Goal: Task Accomplishment & Management: Complete application form

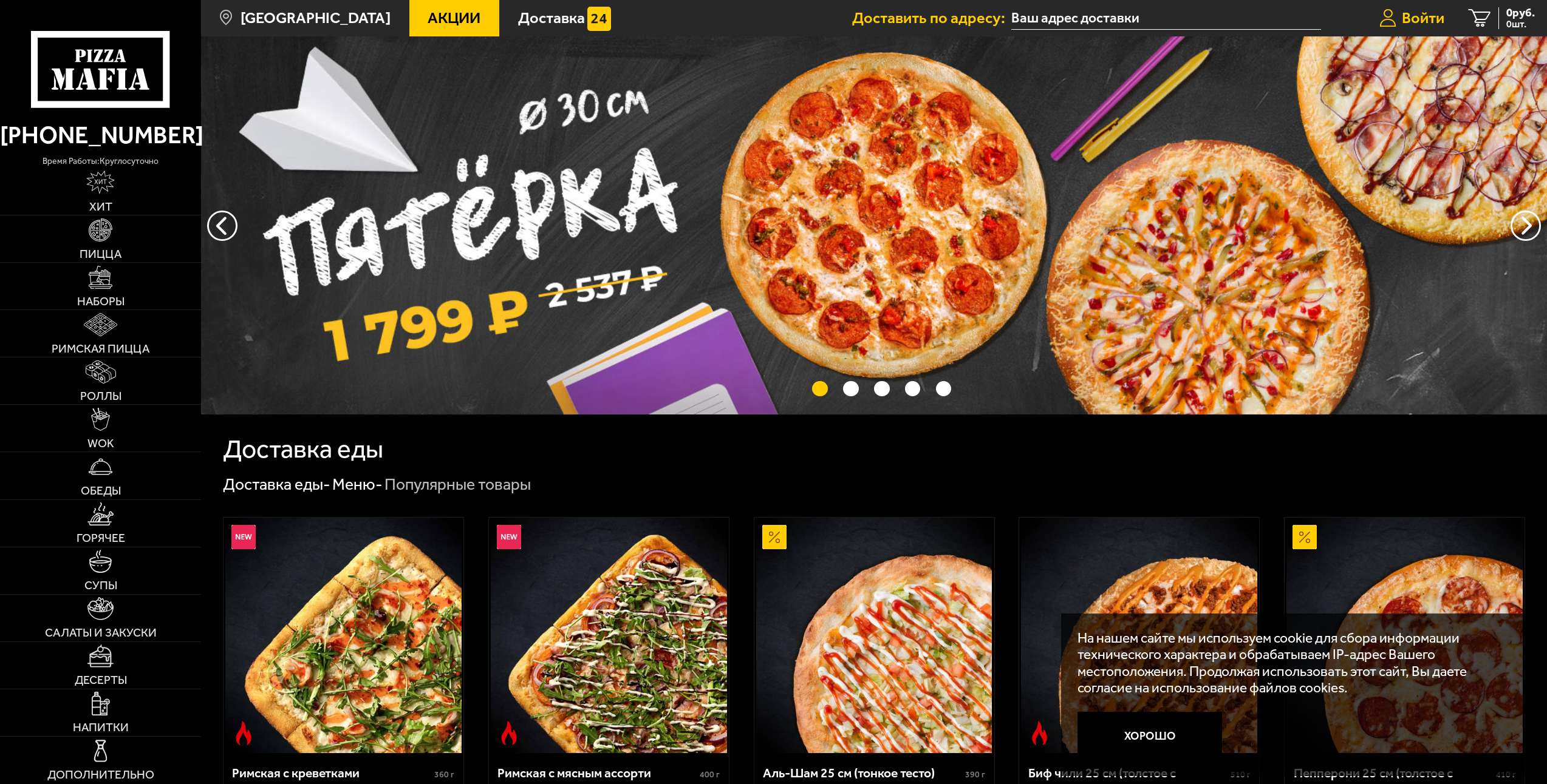
click at [1421, 11] on span "Войти" at bounding box center [1422, 18] width 42 height 15
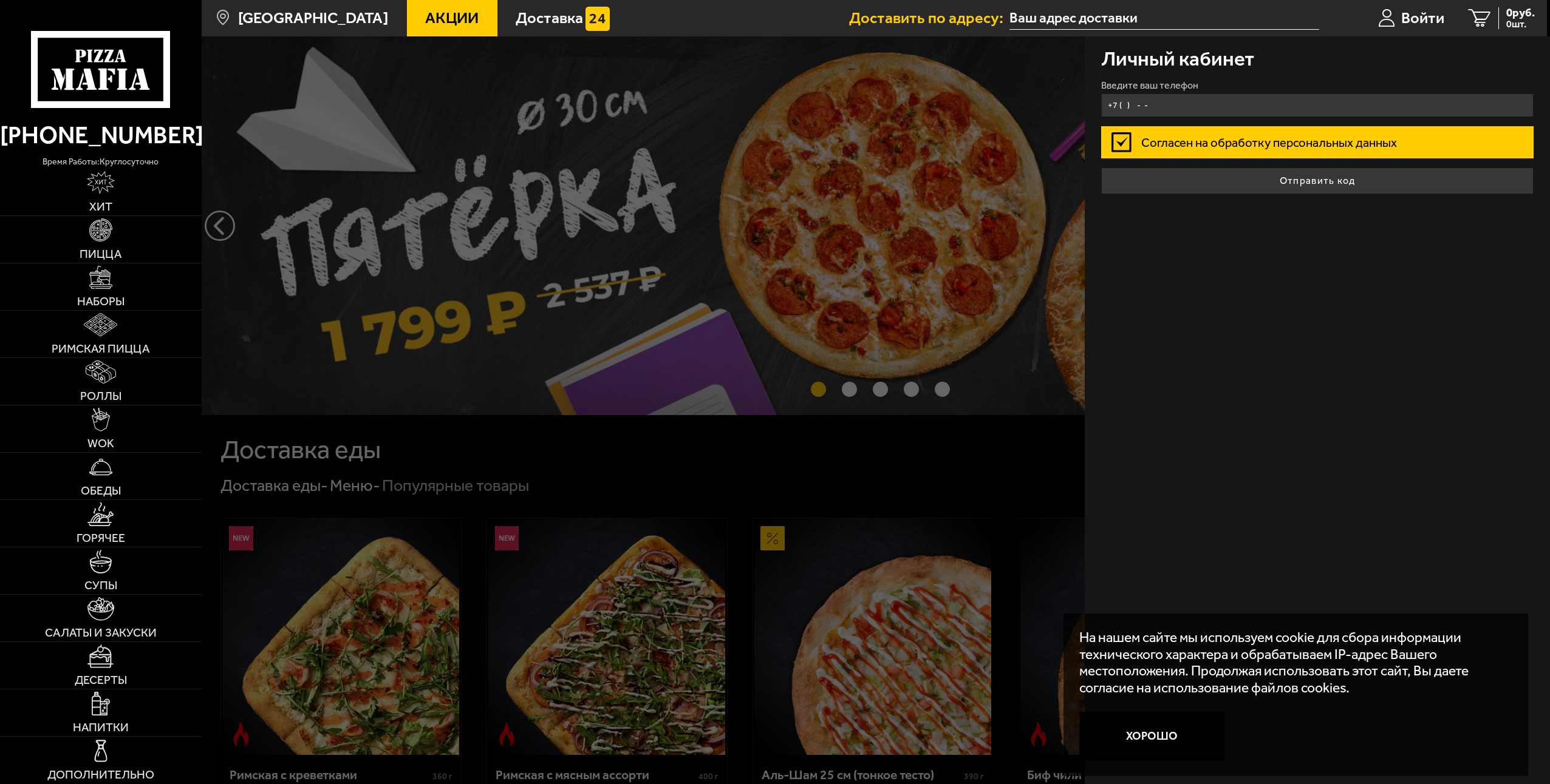
click at [1175, 97] on input "+7 ( ) - -" at bounding box center [1317, 105] width 433 height 24
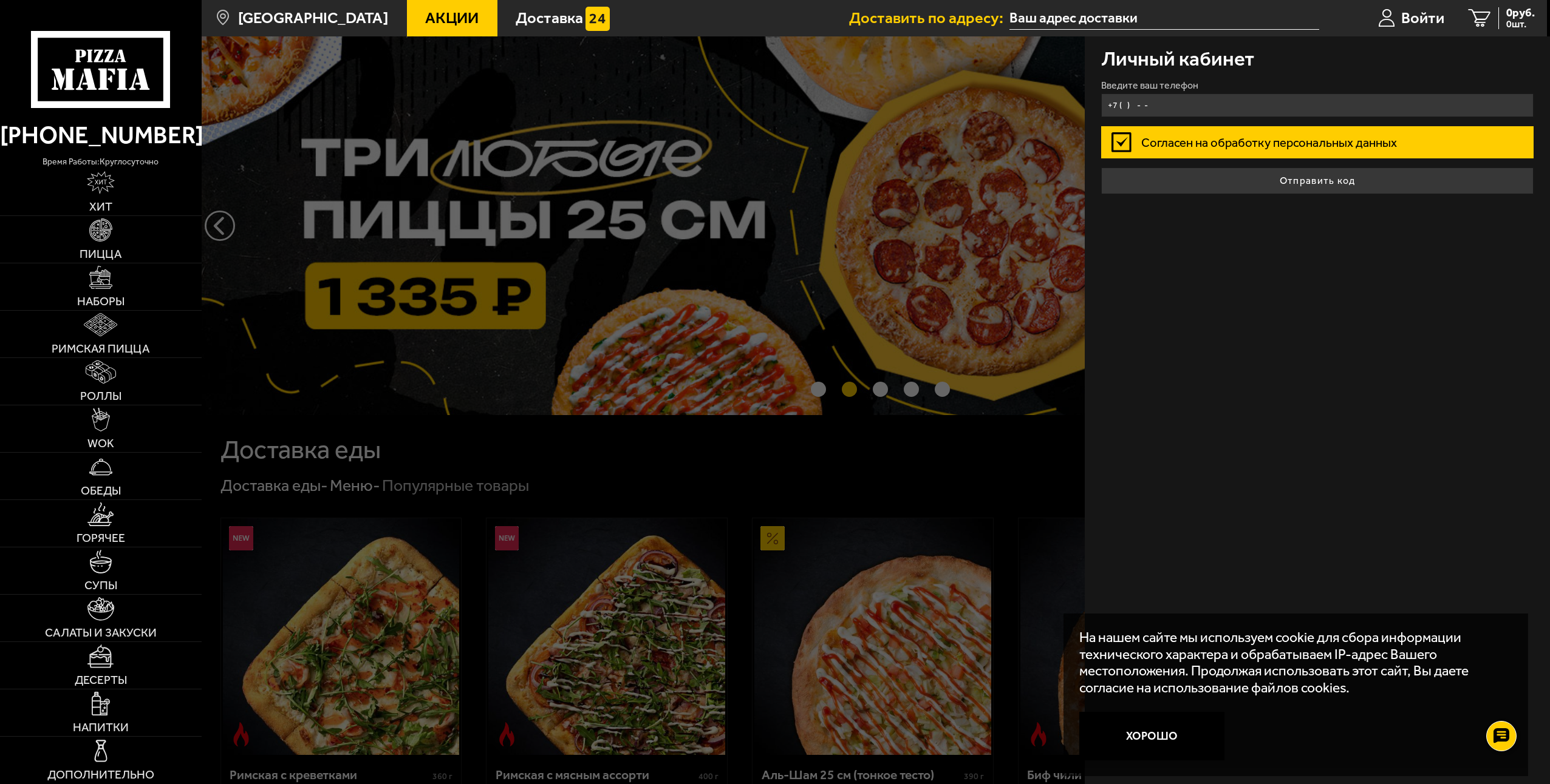
click at [1142, 107] on input "+7 ( ) - -" at bounding box center [1317, 105] width 433 height 24
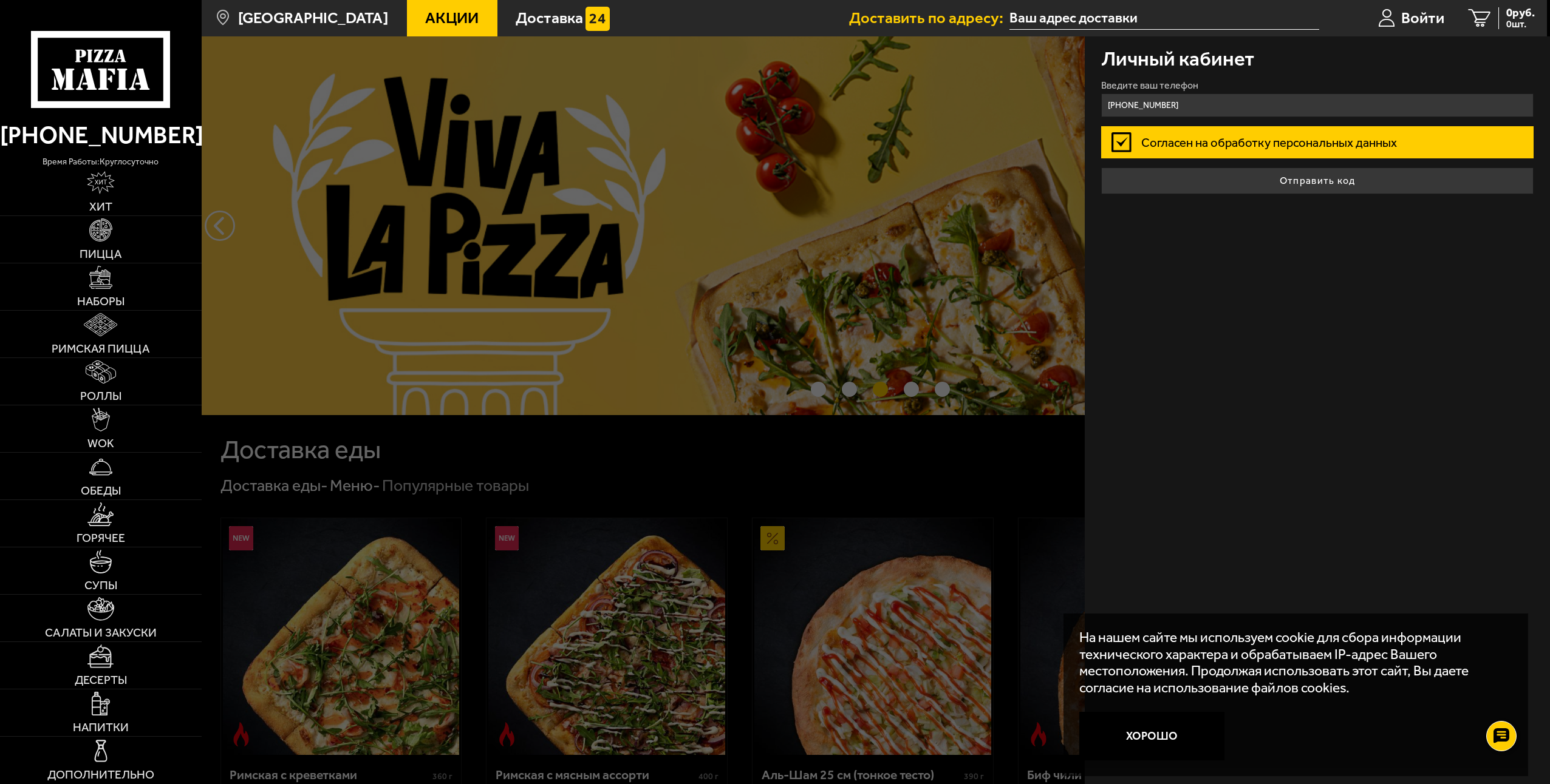
type input "[PHONE_NUMBER]"
click at [1124, 141] on label "Согласен на обработку персональных данных" at bounding box center [1317, 142] width 433 height 32
click at [0, 0] on input "Согласен на обработку персональных данных" at bounding box center [0, 0] width 0 height 0
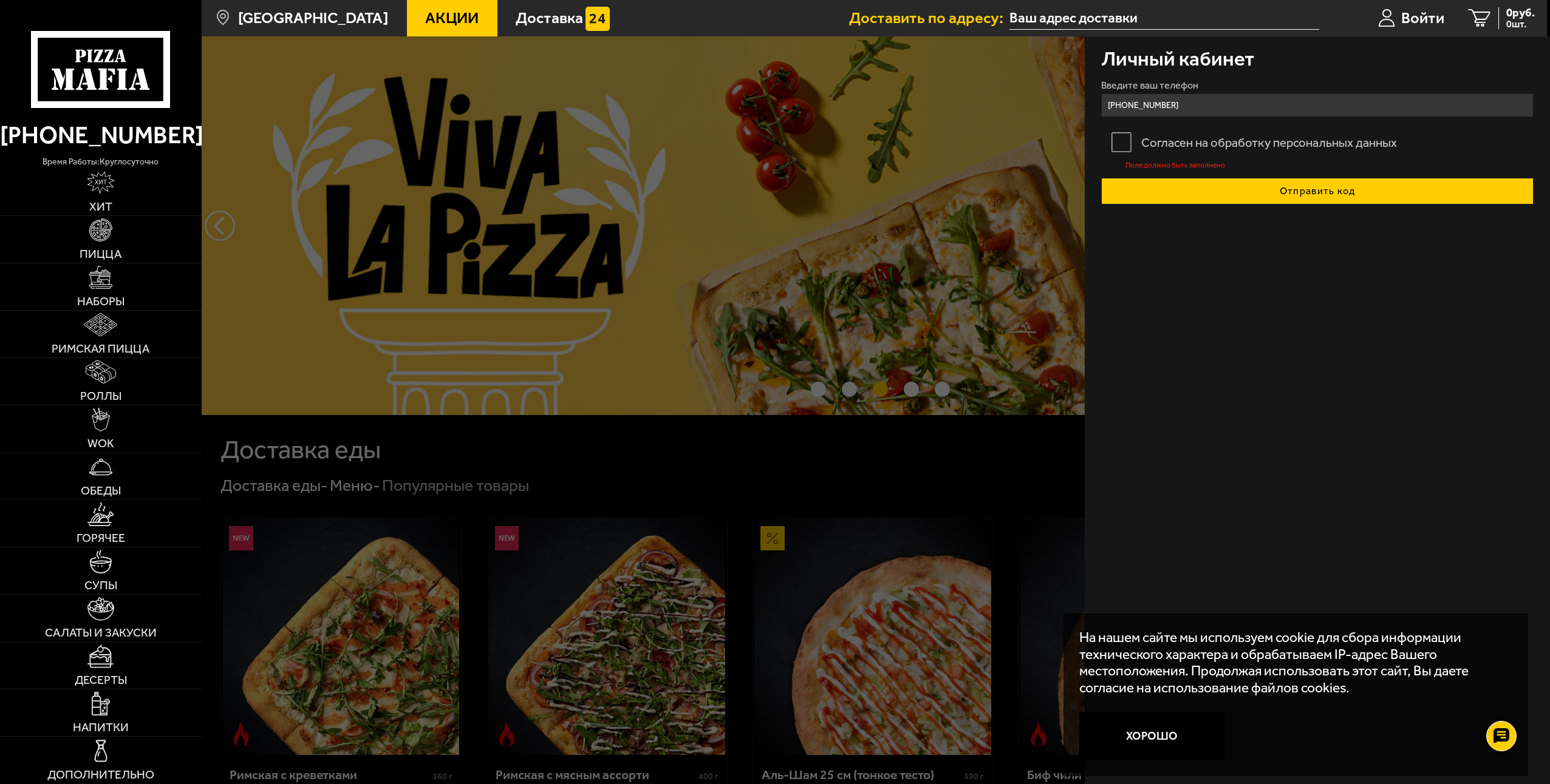
click at [1167, 192] on button "Отправить код" at bounding box center [1317, 191] width 433 height 27
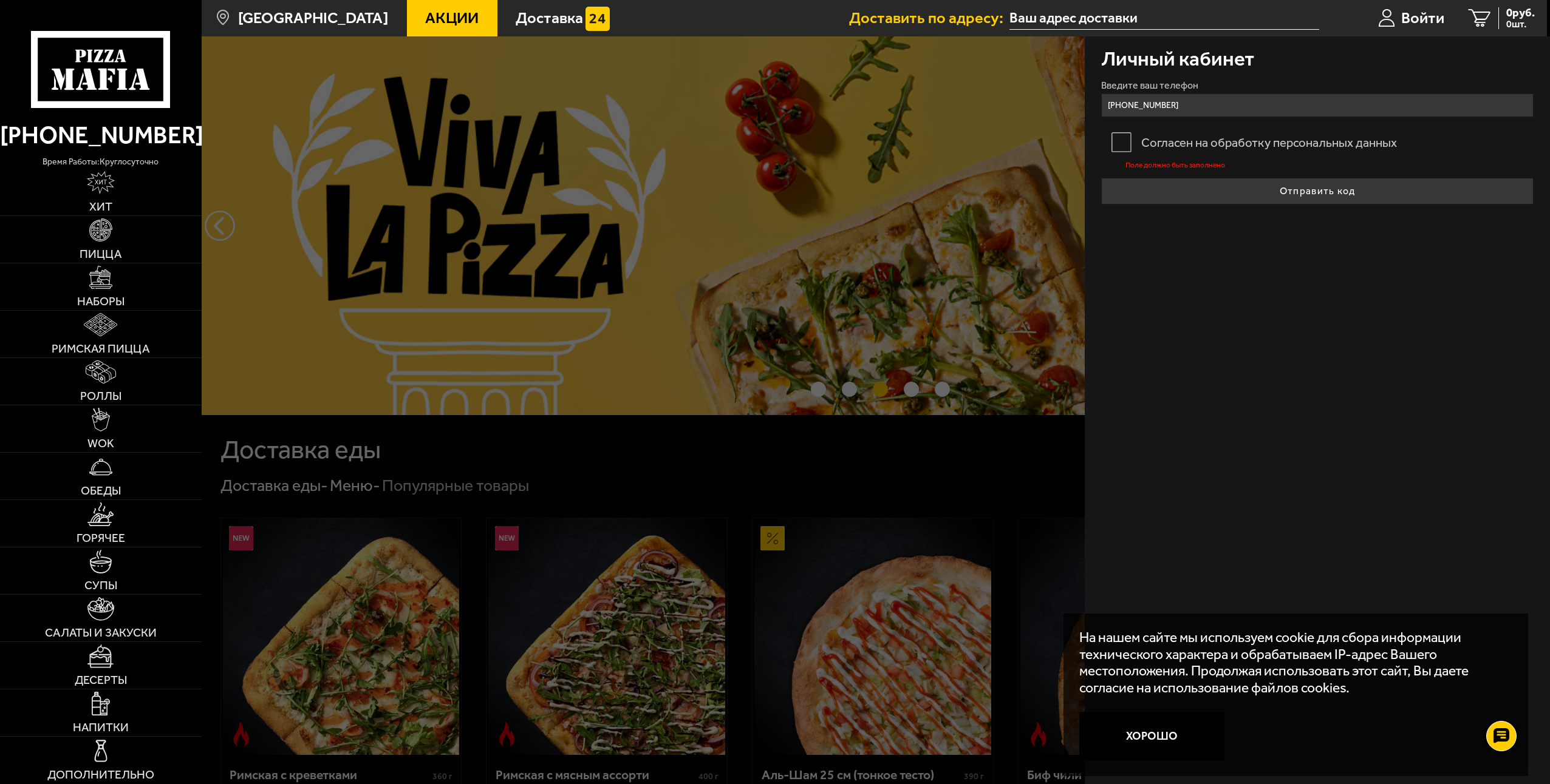
click at [1121, 139] on label "Согласен на обработку персональных данных" at bounding box center [1317, 142] width 433 height 32
click at [0, 0] on input "Согласен на обработку персональных данных" at bounding box center [0, 0] width 0 height 0
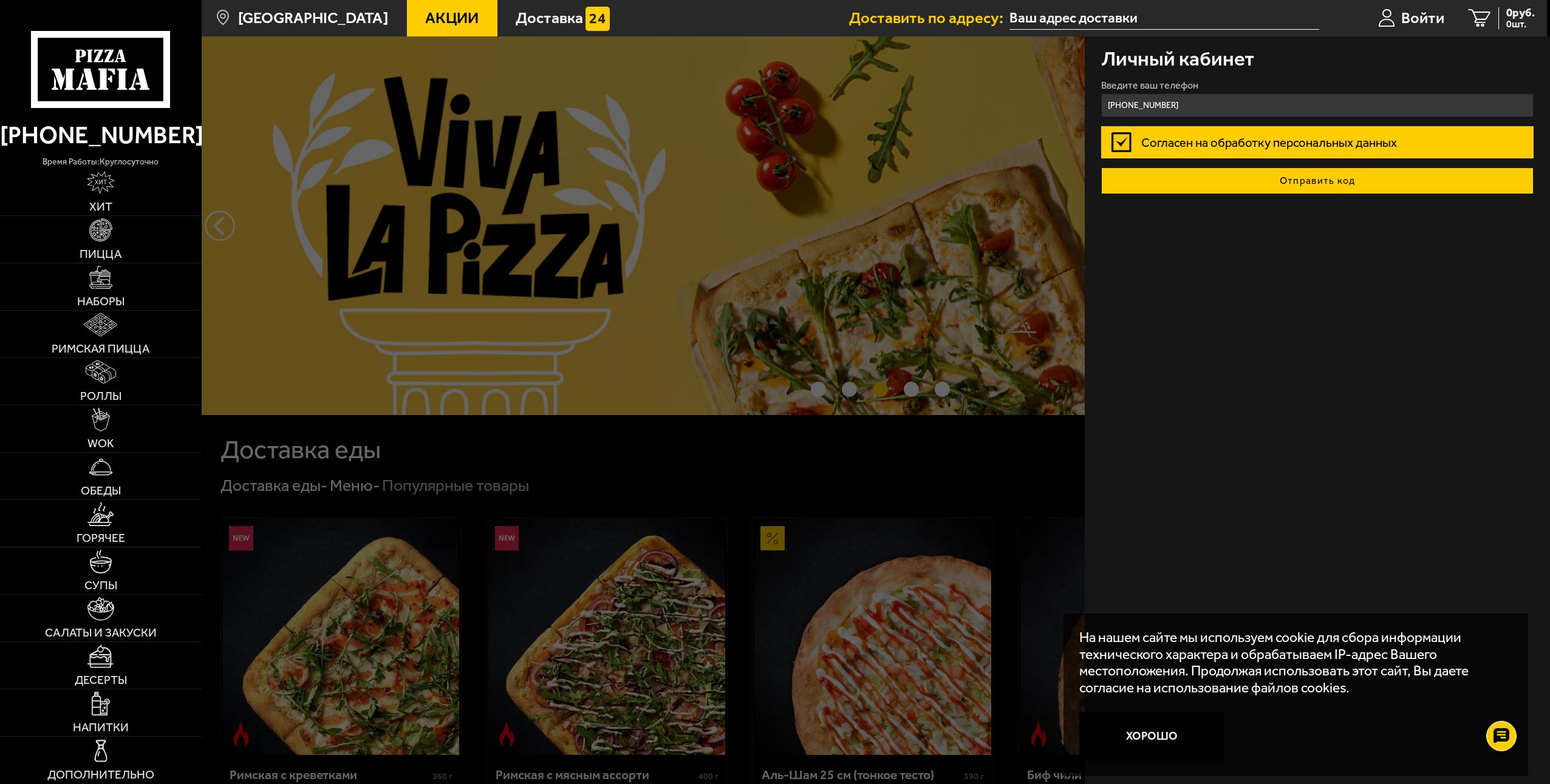
click at [1168, 185] on button "Отправить код" at bounding box center [1317, 180] width 433 height 27
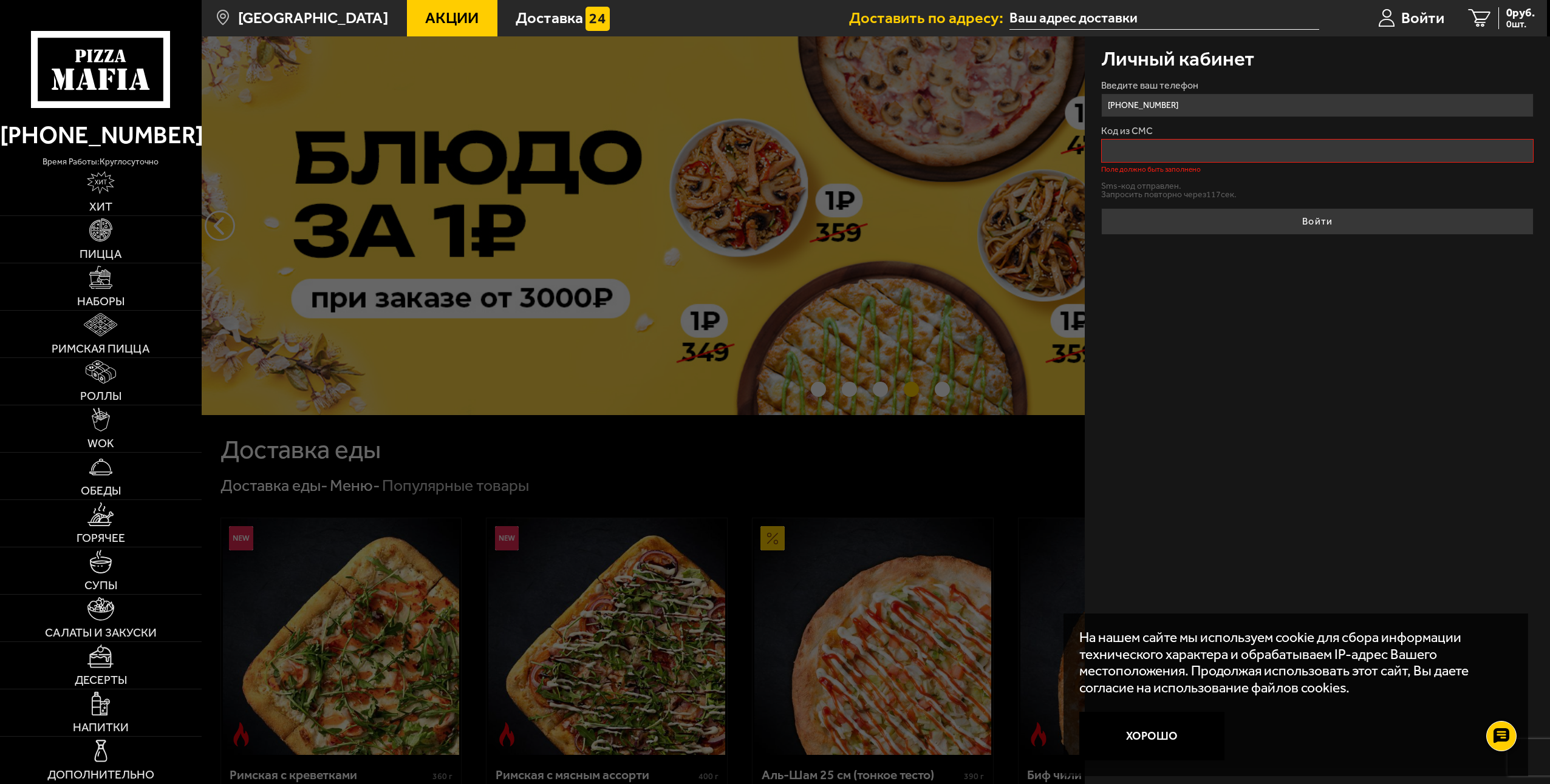
drag, startPoint x: 1190, startPoint y: 109, endPoint x: 1128, endPoint y: 151, distance: 74.9
click at [1128, 151] on input "Код из СМС" at bounding box center [1317, 151] width 433 height 24
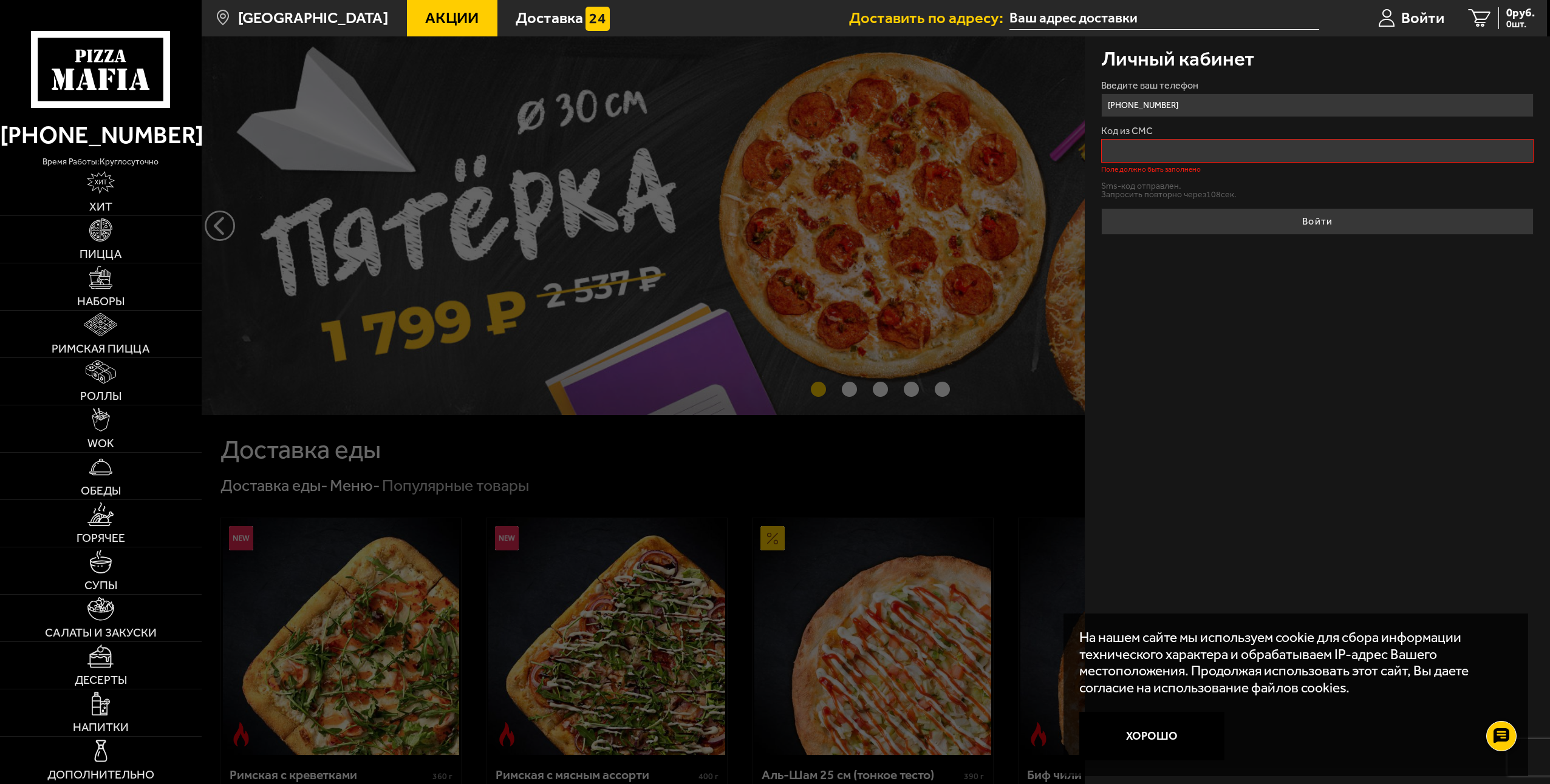
drag, startPoint x: 1129, startPoint y: 151, endPoint x: 1264, endPoint y: 459, distance: 336.3
click at [1264, 459] on div "Личный кабинет Введите ваш телефон [PHONE_NUMBER] Код из СМС Поле должно быть з…" at bounding box center [1317, 411] width 465 height 748
click at [1160, 744] on button "Хорошо" at bounding box center [1151, 736] width 145 height 49
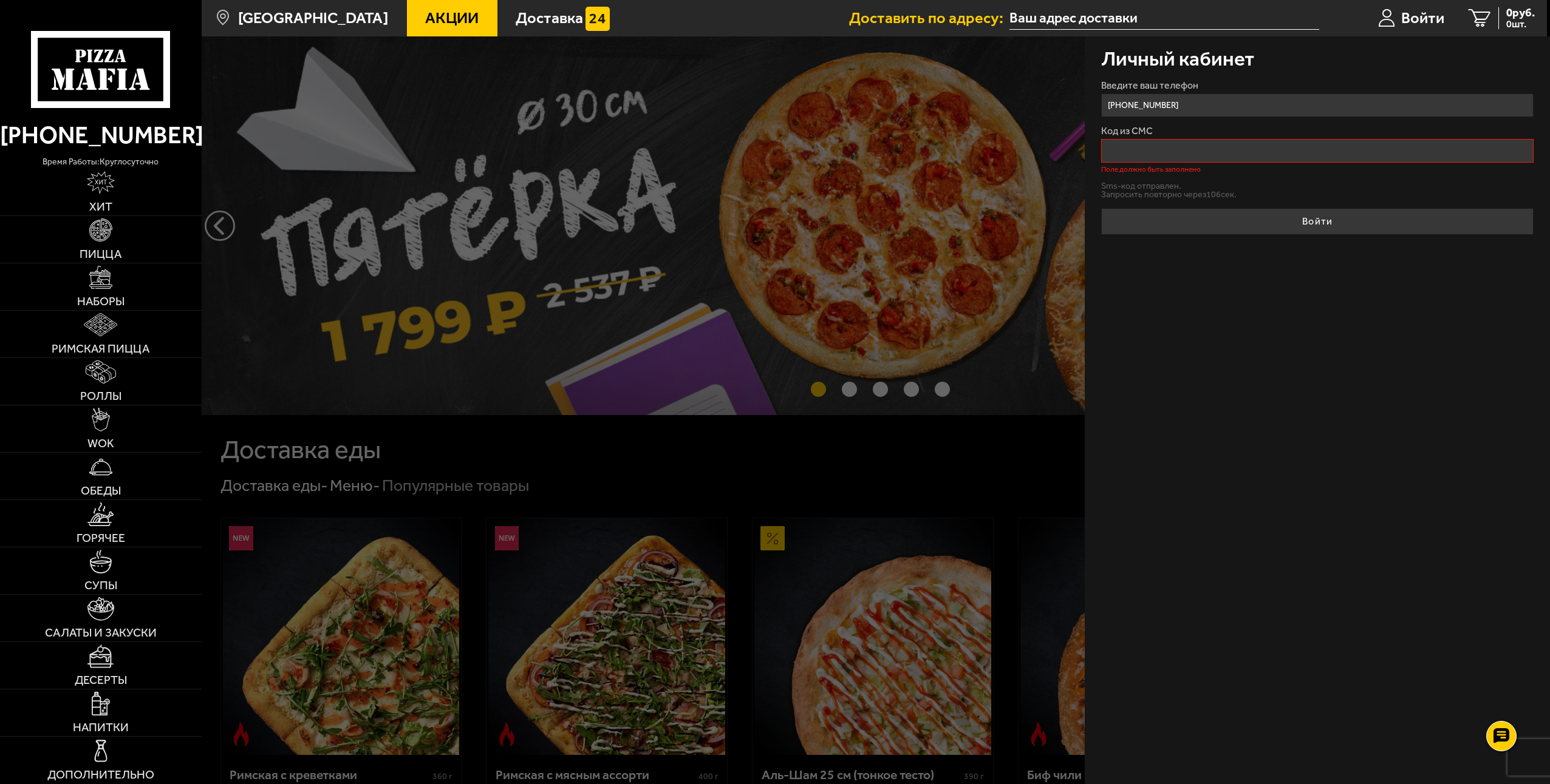
click at [1166, 154] on input "Код из СМС" at bounding box center [1317, 151] width 433 height 24
click at [1169, 344] on div "Личный кабинет Введите ваш телефон [PHONE_NUMBER] Код из СМС Поле должно быть з…" at bounding box center [1317, 411] width 465 height 748
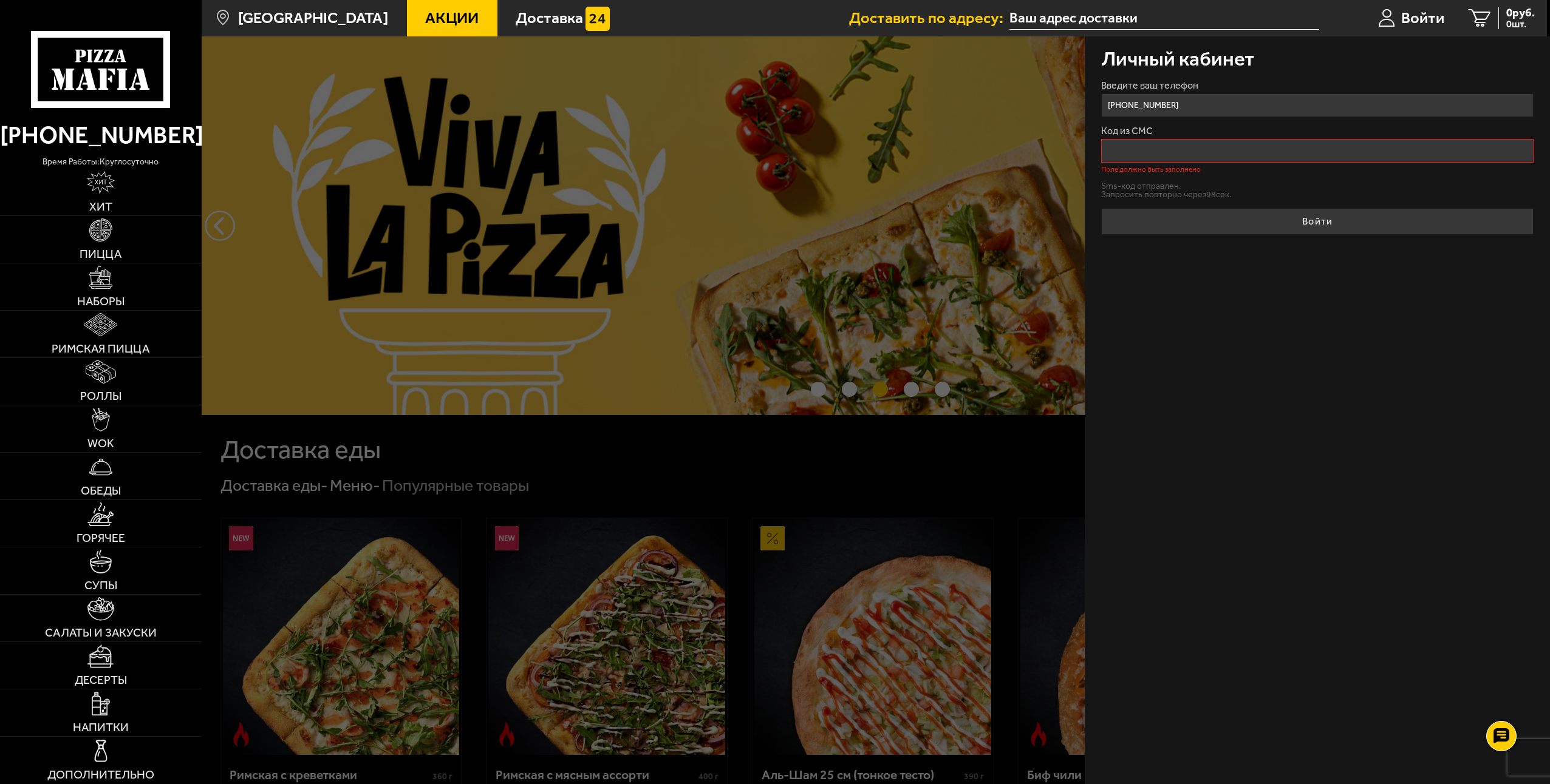
drag, startPoint x: 1051, startPoint y: 386, endPoint x: 1254, endPoint y: 301, distance: 220.1
click at [1254, 301] on div "Личный кабинет Введите ваш телефон [PHONE_NUMBER] Код из СМС Поле должно быть з…" at bounding box center [1317, 411] width 465 height 748
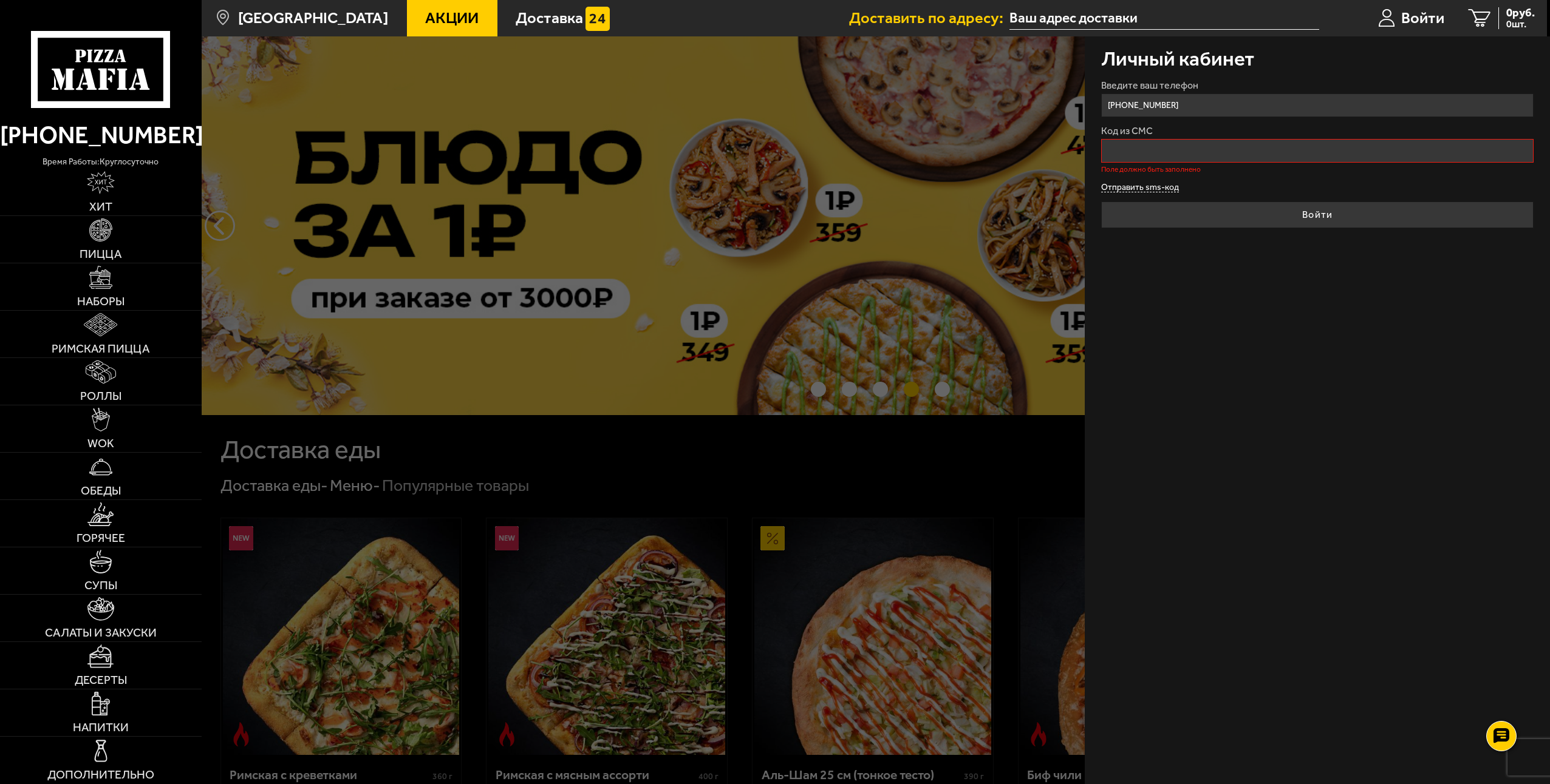
click at [1162, 186] on button "Отправить sms-код" at bounding box center [1140, 188] width 78 height 9
click at [1159, 153] on input "Код из СМС" at bounding box center [1317, 151] width 433 height 24
